Goal: Task Accomplishment & Management: Complete application form

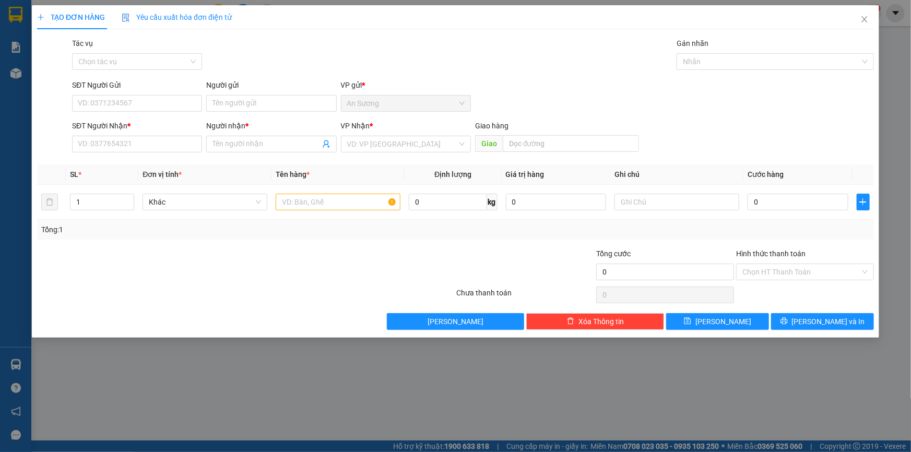
click at [159, 128] on div "SĐT Người Nhận *" at bounding box center [137, 125] width 130 height 11
click at [159, 136] on input "SĐT Người Nhận *" at bounding box center [137, 144] width 130 height 17
click at [164, 139] on input "SĐT Người Nhận *" at bounding box center [137, 144] width 130 height 17
type input "0"
click at [318, 208] on input "text" at bounding box center [338, 202] width 125 height 17
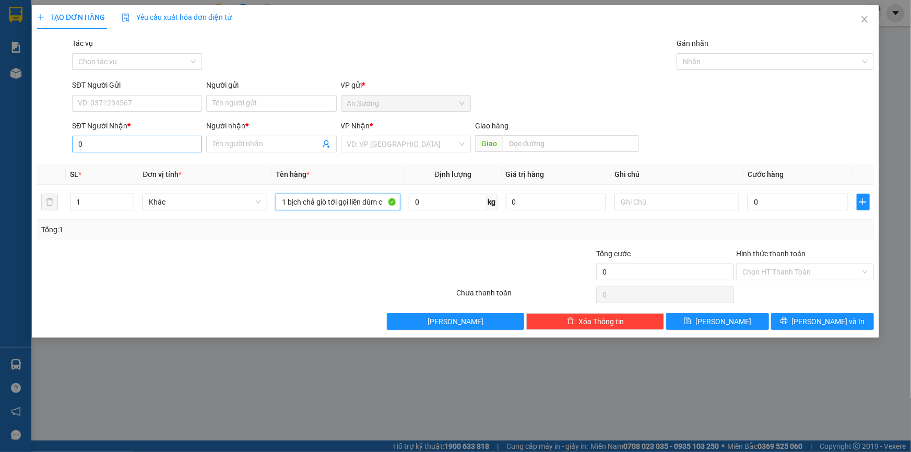
type input "1 bịch chả giò tới gọi liền dùm c"
click at [123, 147] on input "0" at bounding box center [137, 144] width 130 height 17
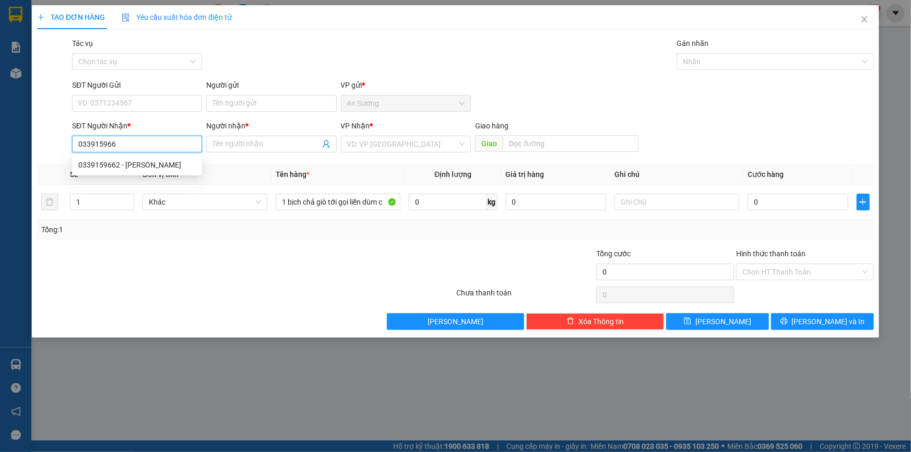
type input "0339159662"
click at [132, 166] on div "0339159662 - [PERSON_NAME]" at bounding box center [136, 164] width 117 height 11
type input "DIỄM PHÚC"
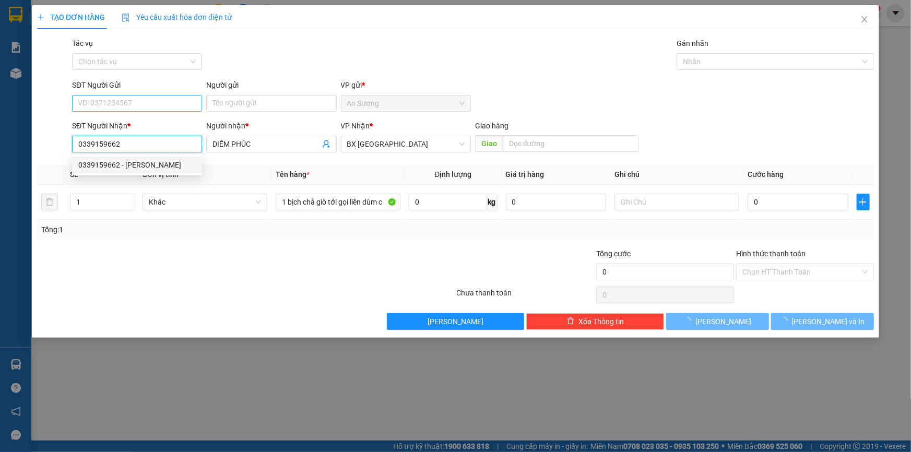
type input "150.000"
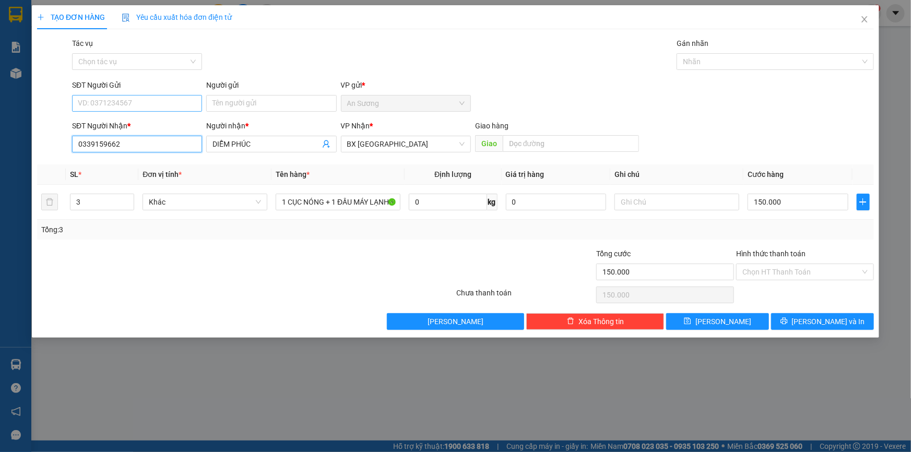
type input "0339159662"
click at [156, 102] on input "SĐT Người Gửi" at bounding box center [137, 103] width 130 height 17
click at [125, 205] on span "Decrease Value" at bounding box center [127, 204] width 11 height 9
type input "1"
click at [128, 205] on icon "down" at bounding box center [129, 206] width 4 height 4
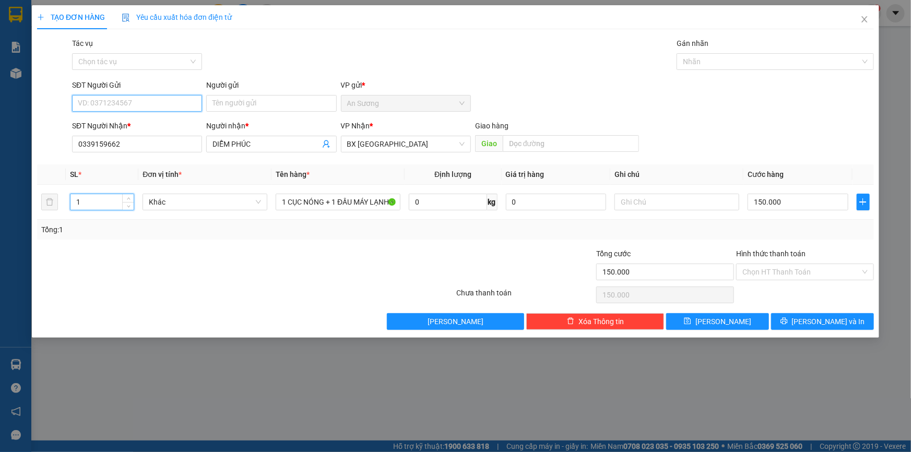
click at [149, 103] on input "SĐT Người Gửi" at bounding box center [137, 103] width 130 height 17
click at [146, 122] on div "0388628559 - PHƯƠNG" at bounding box center [136, 123] width 117 height 11
type input "0388628559"
type input "PHƯƠNG"
type input "3"
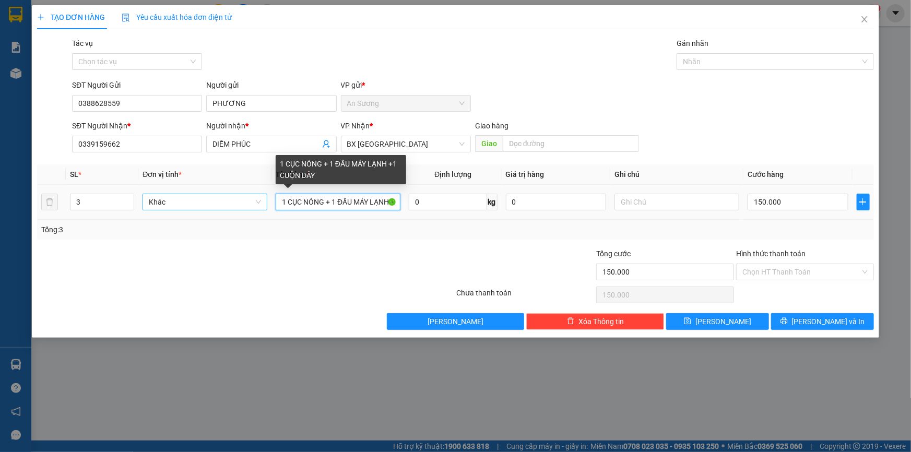
drag, startPoint x: 387, startPoint y: 200, endPoint x: 256, endPoint y: 204, distance: 131.0
click at [256, 204] on tr "3 Khác 1 CỤC NÓNG + 1 ĐẦU MÁY LẠNH +1 CUỘN DÂY 0 kg 0 150.000" at bounding box center [455, 202] width 837 height 35
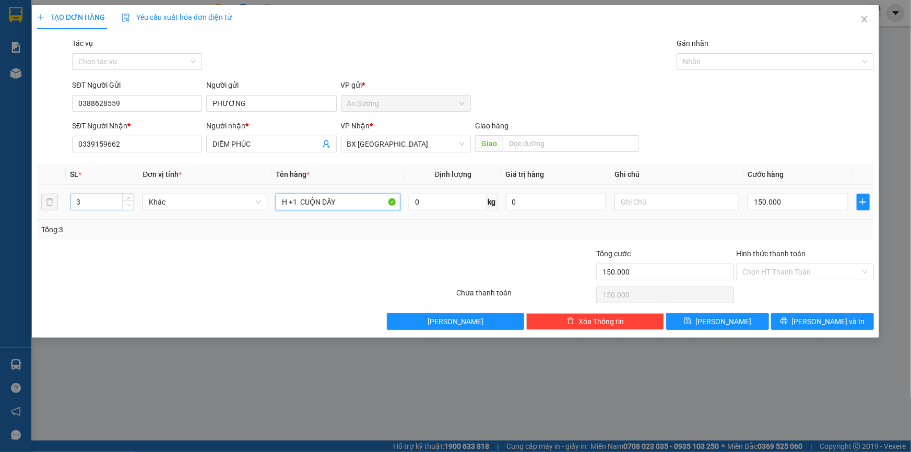
type input "H +1 CUỘN DÂY"
click at [125, 205] on span "down" at bounding box center [128, 205] width 6 height 6
type input "1"
click at [127, 206] on icon "down" at bounding box center [129, 206] width 4 height 4
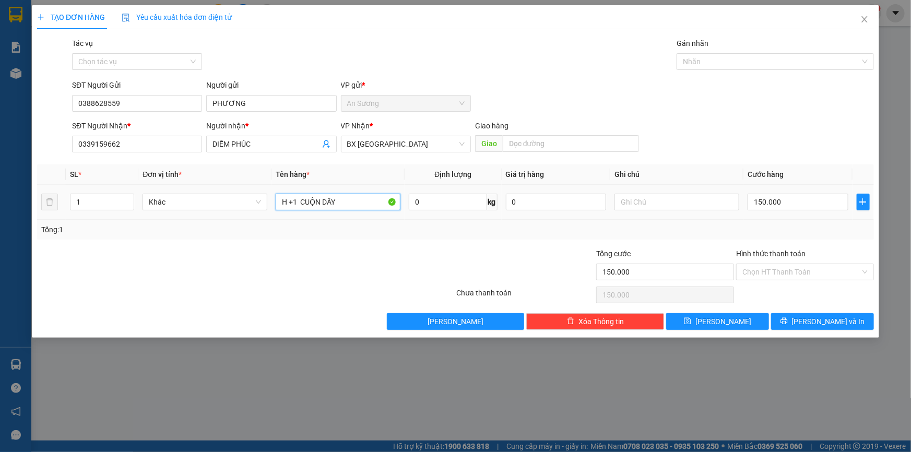
drag, startPoint x: 378, startPoint y: 198, endPoint x: 139, endPoint y: 213, distance: 239.5
click at [140, 213] on tr "1 Khác H +1 CUỘN DÂY 0 kg 0 150.000" at bounding box center [455, 202] width 837 height 35
type input "1 bịch chả giò tới gọi liền dùm c"
click at [807, 199] on input "150.000" at bounding box center [797, 202] width 101 height 17
type input "3"
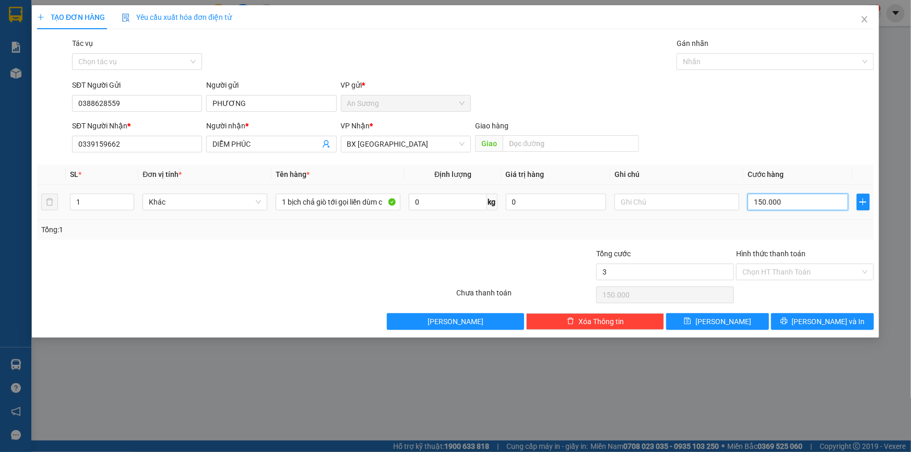
type input "3"
type input "30"
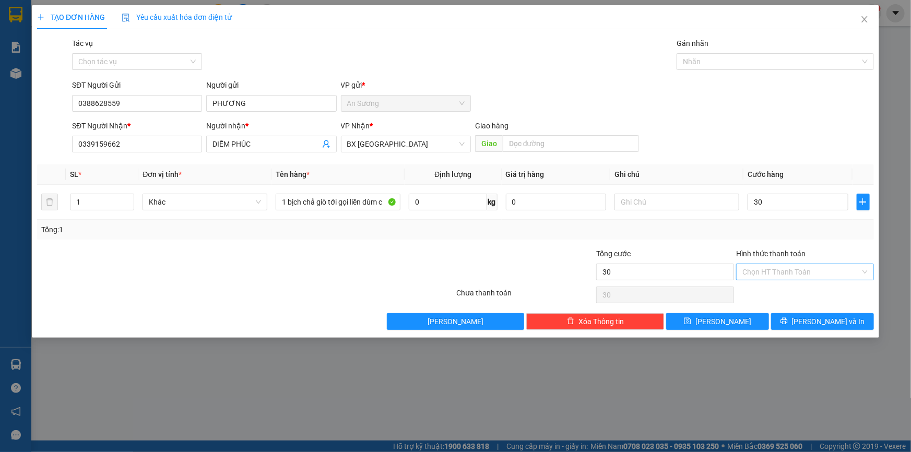
type input "30.000"
click at [786, 273] on input "Hình thức thanh toán" at bounding box center [801, 272] width 118 height 16
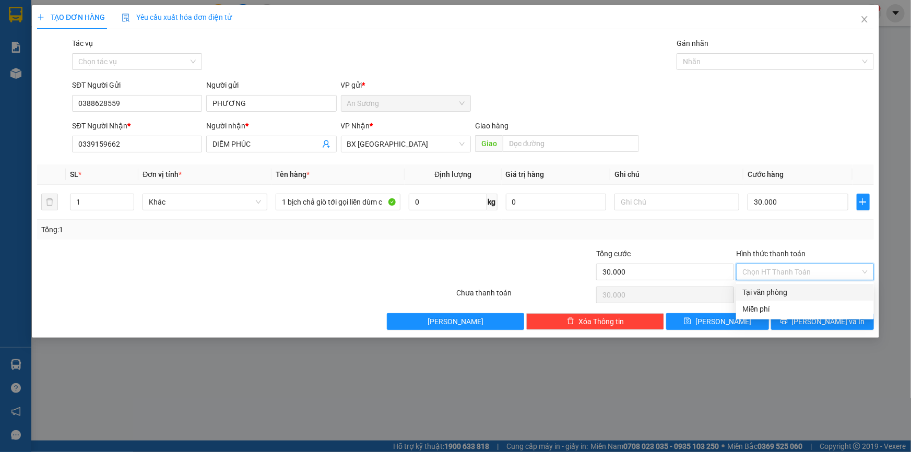
click at [784, 298] on div "Tại văn phòng" at bounding box center [805, 292] width 138 height 17
type input "0"
click at [814, 323] on span "[PERSON_NAME] và In" at bounding box center [828, 321] width 73 height 11
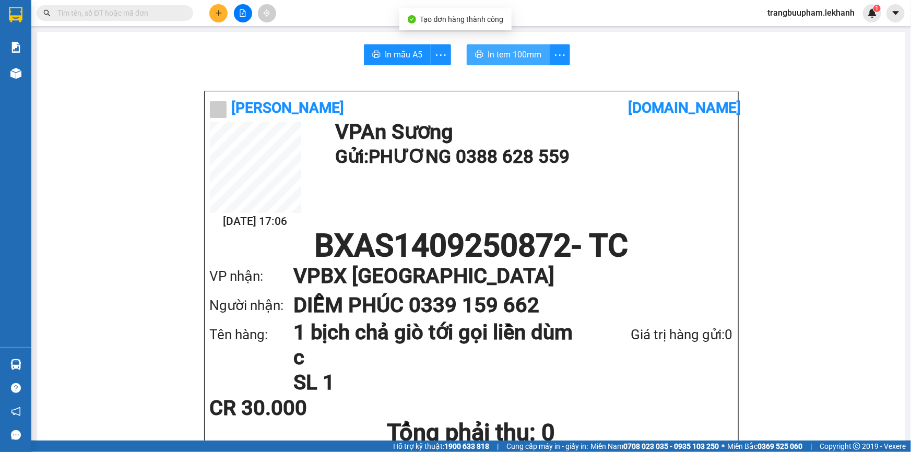
click at [530, 56] on span "In tem 100mm" at bounding box center [514, 54] width 54 height 13
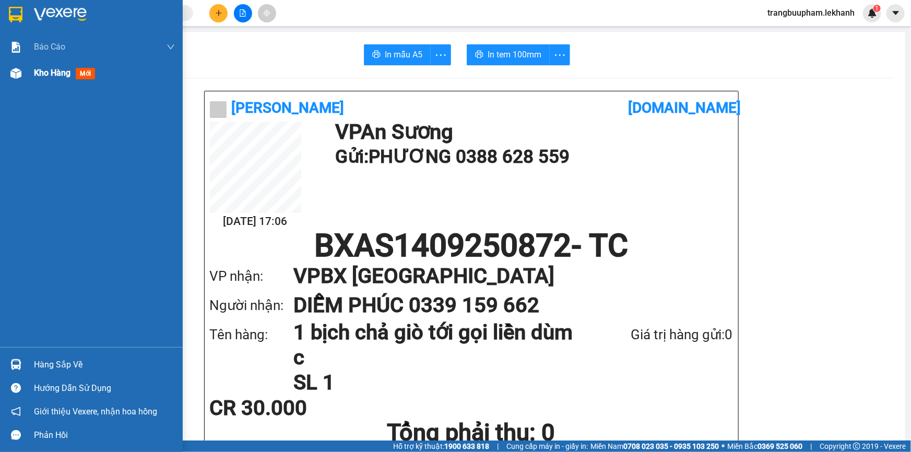
click at [58, 76] on span "Kho hàng" at bounding box center [52, 73] width 37 height 10
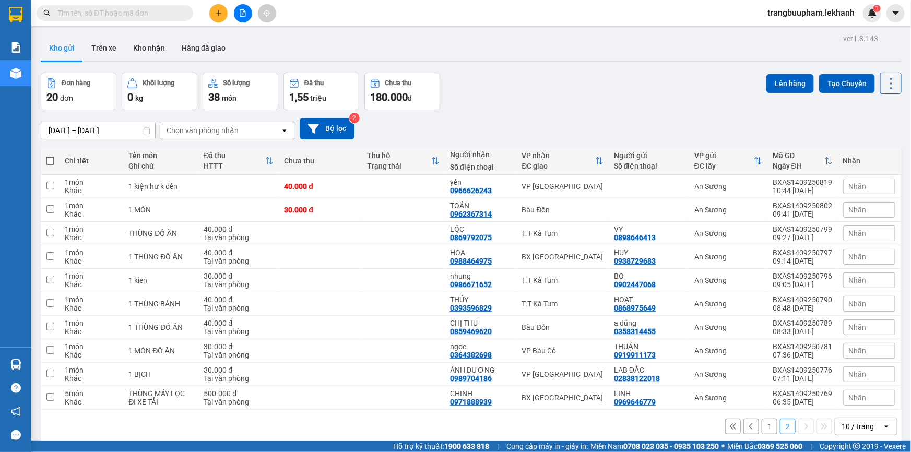
click at [220, 9] on icon "plus" at bounding box center [218, 12] width 7 height 7
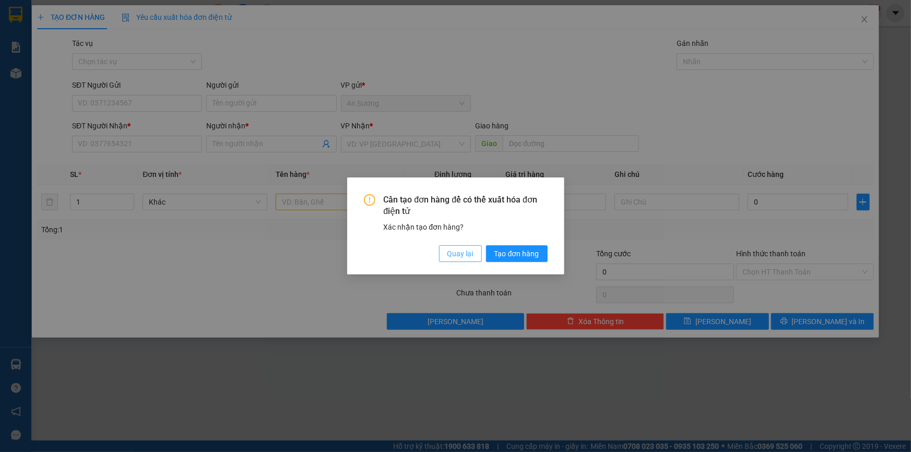
click at [471, 254] on span "Quay lại" at bounding box center [460, 253] width 26 height 11
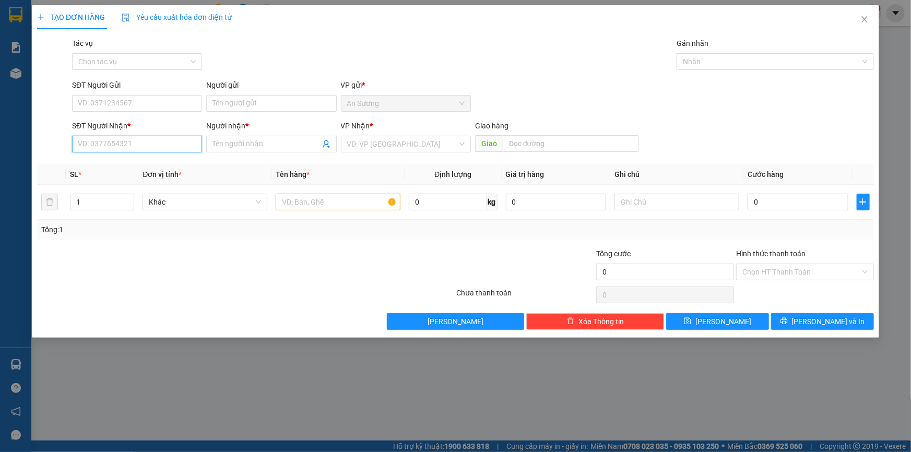
click at [151, 148] on input "SĐT Người Nhận *" at bounding box center [137, 144] width 130 height 17
type input "0986556487"
click at [132, 168] on div "0986556487 - cường" at bounding box center [136, 164] width 117 height 11
type input "cường"
type input "40.000"
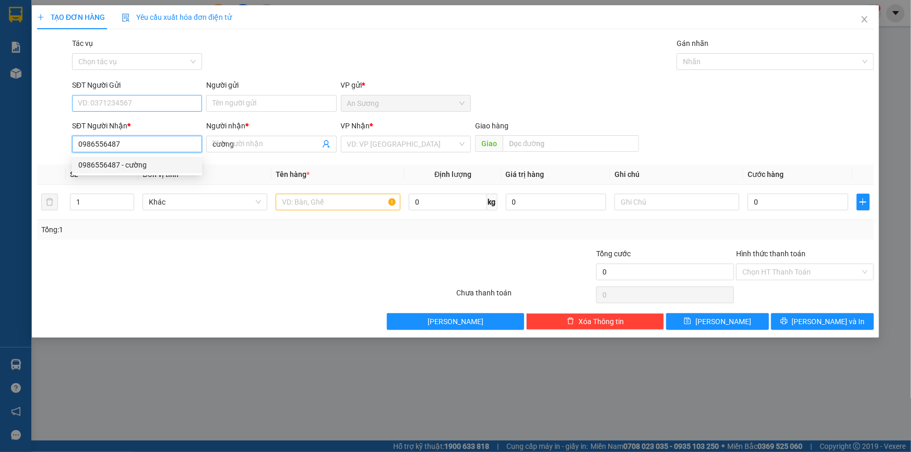
type input "40.000"
type input "0986556487"
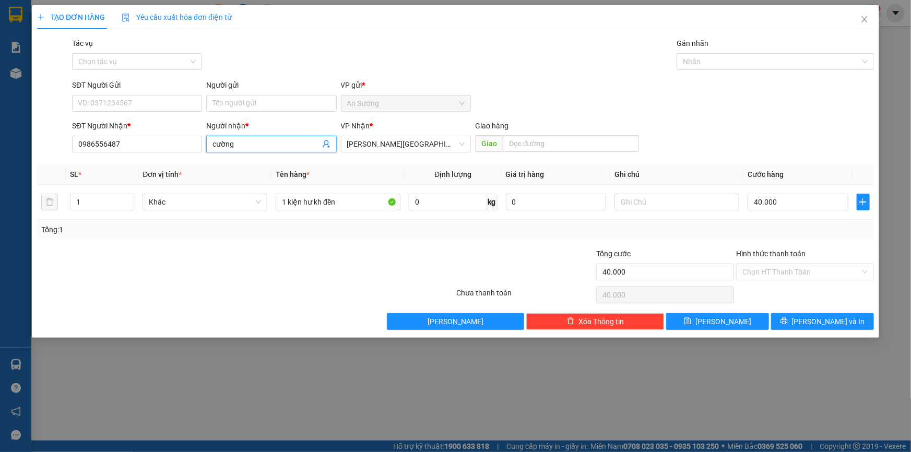
click at [243, 141] on input "cường" at bounding box center [265, 143] width 107 height 11
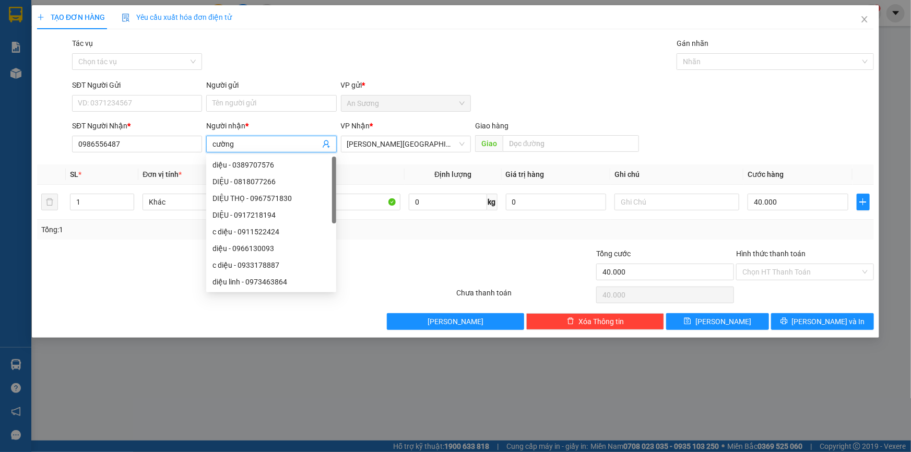
click at [242, 143] on input "cường" at bounding box center [265, 143] width 107 height 11
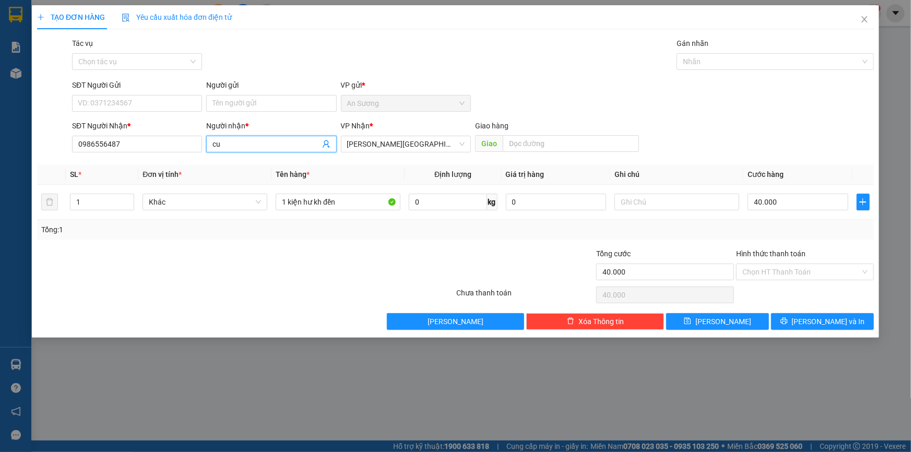
type input "c"
type input "CƯỜNG"
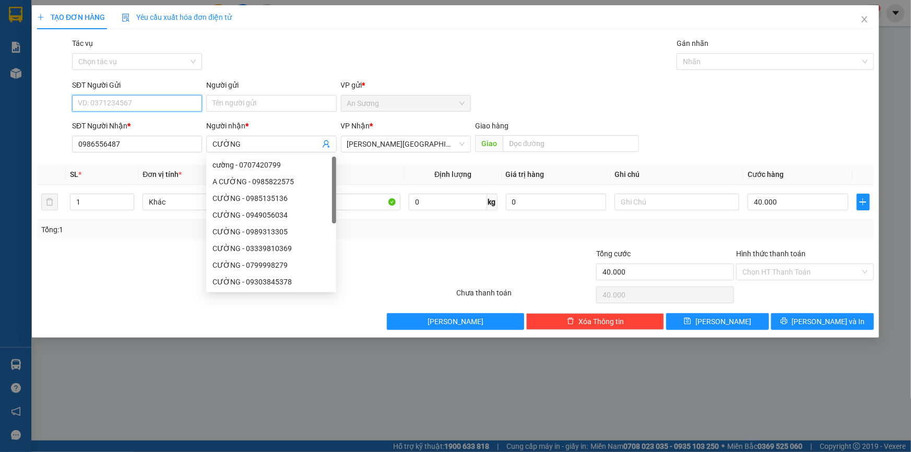
click at [164, 105] on input "SĐT Người Gửi" at bounding box center [137, 103] width 130 height 17
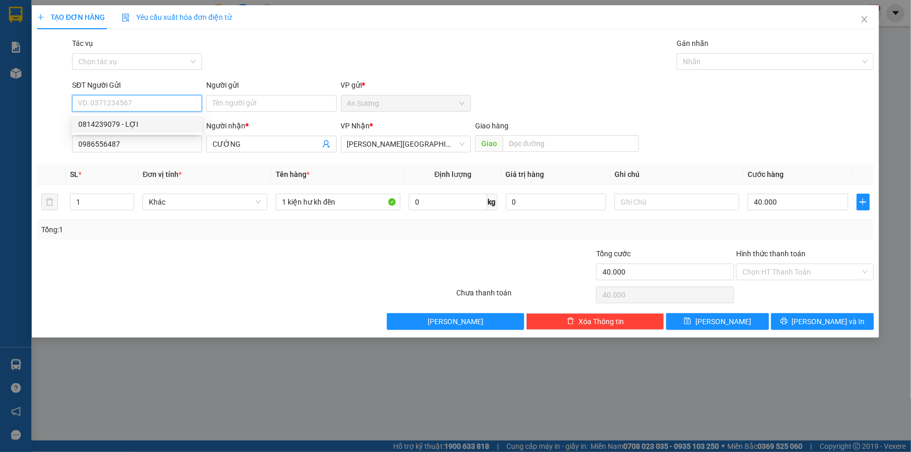
click at [174, 126] on div "0814239079 - LỢI" at bounding box center [136, 123] width 117 height 11
type input "0814239079"
type input "LỢI"
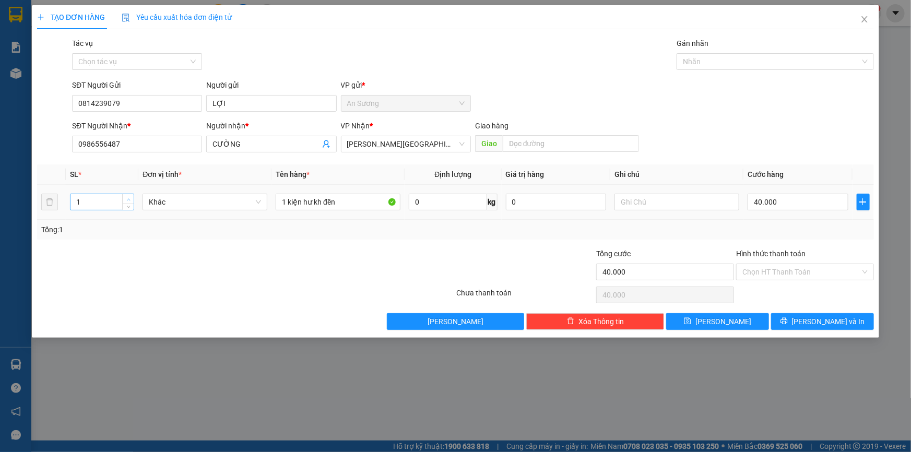
type input "2"
click at [127, 198] on icon "up" at bounding box center [129, 200] width 4 height 4
click at [345, 199] on input "1 kiện hư kh đền" at bounding box center [338, 202] width 125 height 17
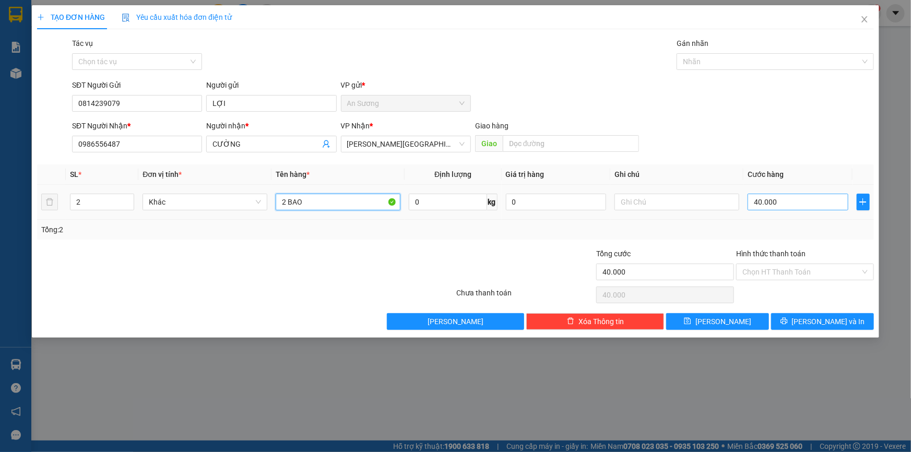
type input "2 BAO"
click at [813, 201] on input "40.000" at bounding box center [797, 202] width 101 height 17
type input "1"
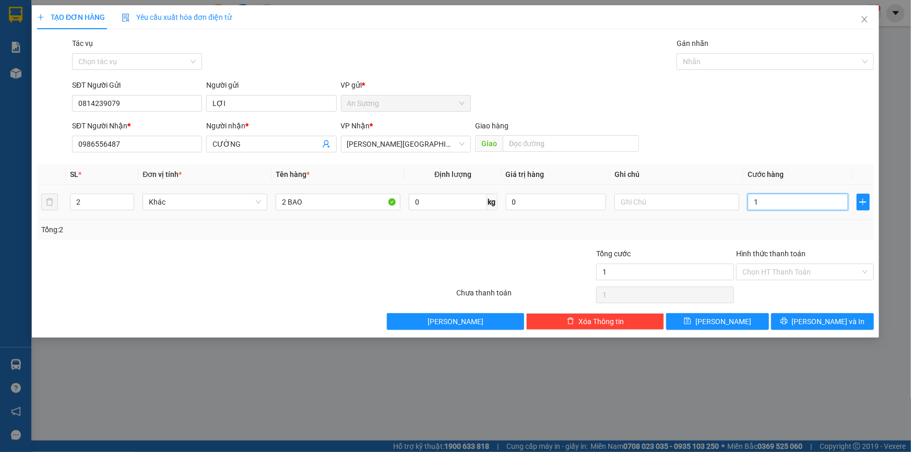
type input "16"
type input "160"
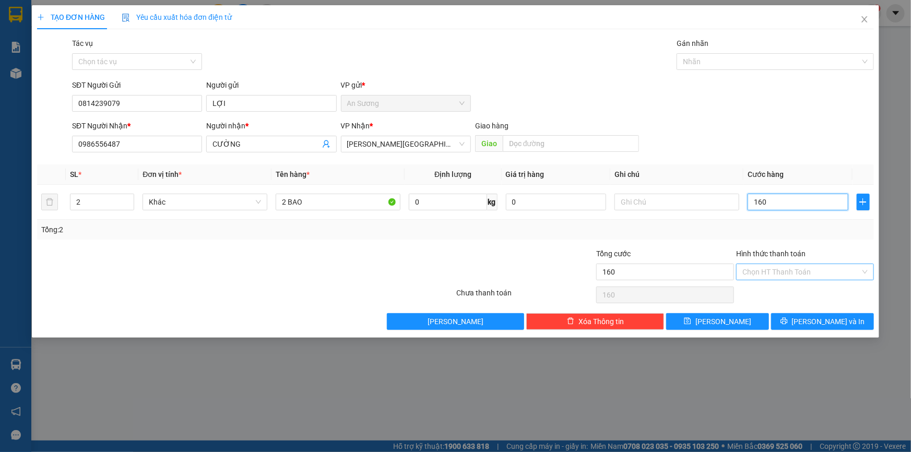
type input "160"
type input "160.000"
click at [790, 273] on input "Hình thức thanh toán" at bounding box center [801, 272] width 118 height 16
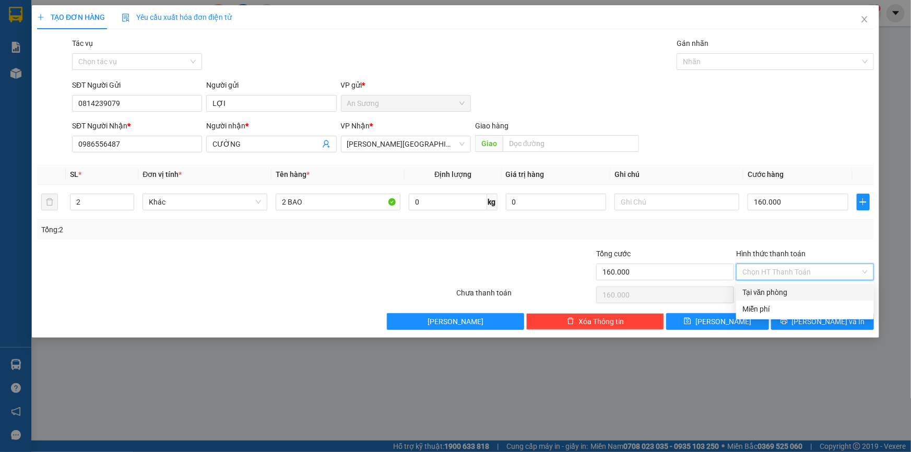
click at [783, 288] on div "Tại văn phòng" at bounding box center [804, 291] width 125 height 11
type input "0"
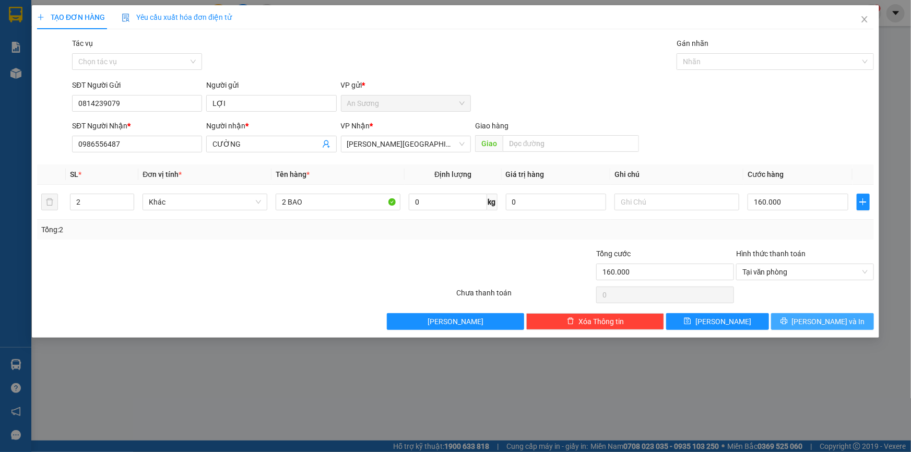
click at [825, 320] on span "[PERSON_NAME] và In" at bounding box center [828, 321] width 73 height 11
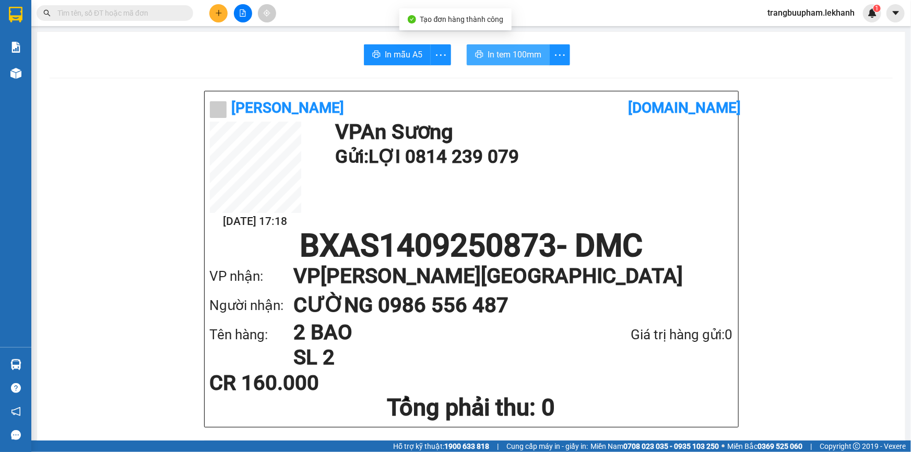
click at [519, 52] on span "In tem 100mm" at bounding box center [514, 54] width 54 height 13
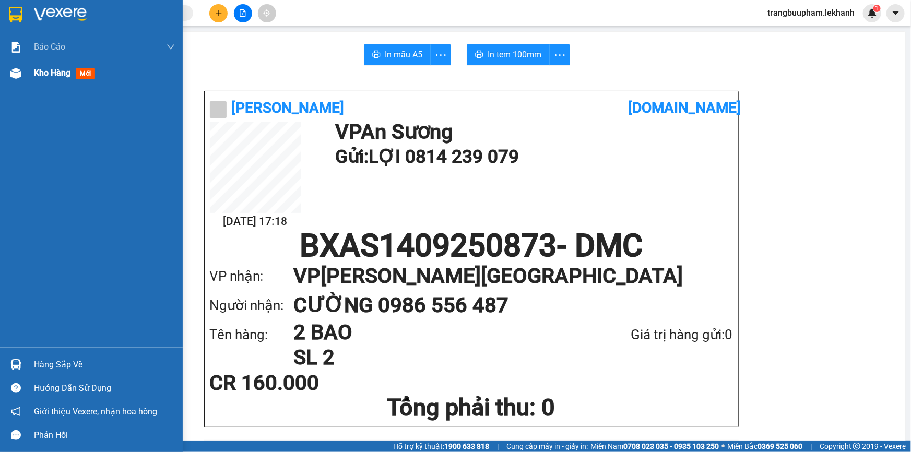
click at [34, 75] on span "Kho hàng" at bounding box center [52, 73] width 37 height 10
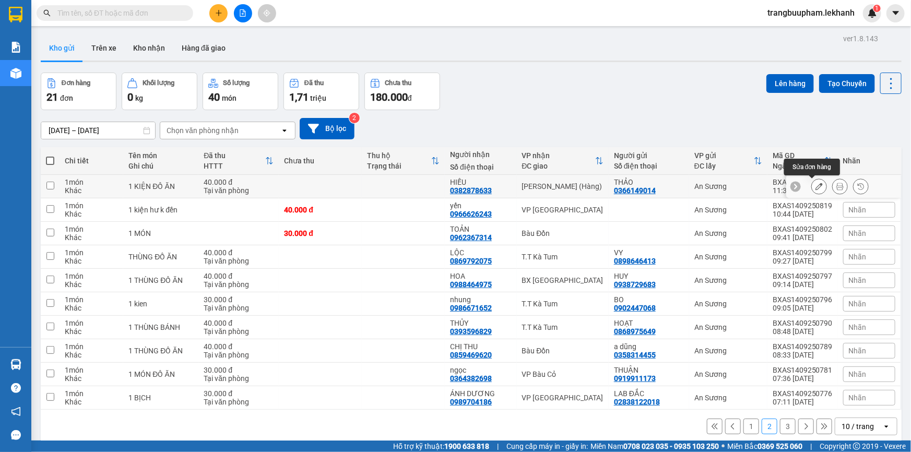
click at [815, 186] on icon at bounding box center [818, 186] width 7 height 7
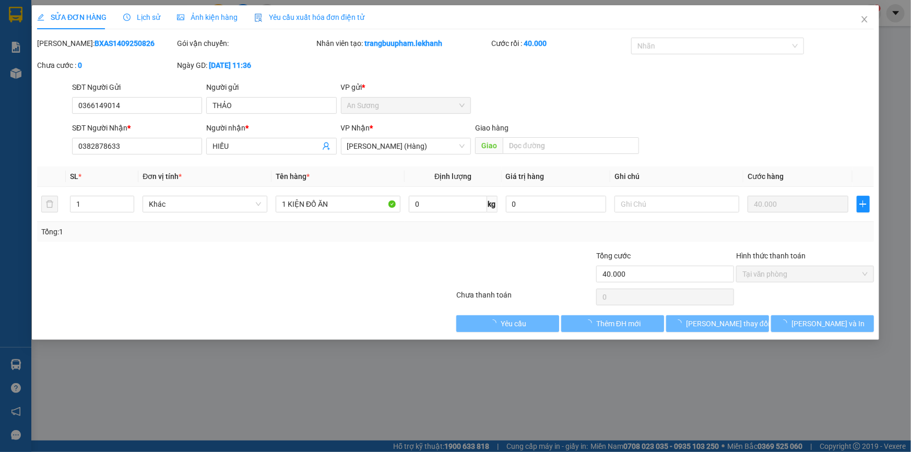
type input "0366149014"
type input "THẢO"
type input "0382878633"
type input "HIẾU"
type input "40.000"
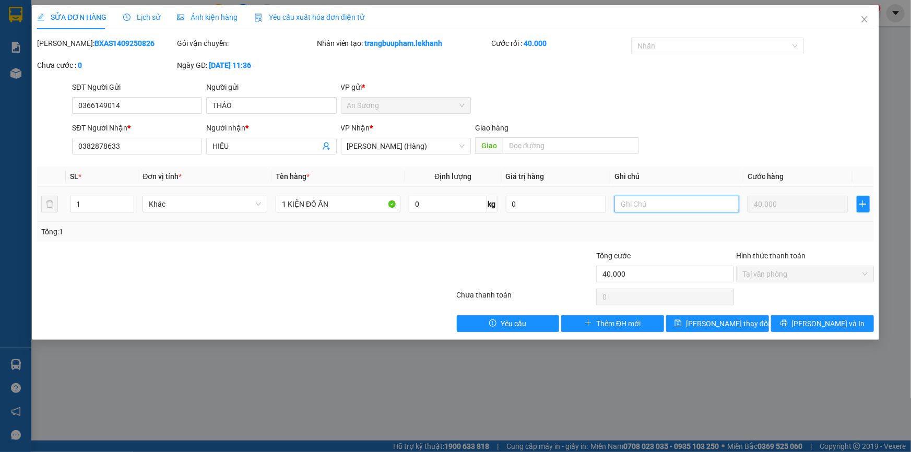
click at [687, 209] on input "text" at bounding box center [676, 204] width 125 height 17
type input "MAI XE TẢI GIAO"
click at [732, 319] on span "[PERSON_NAME] thay đổi" at bounding box center [727, 323] width 83 height 11
